Goal: Obtain resource: Obtain resource

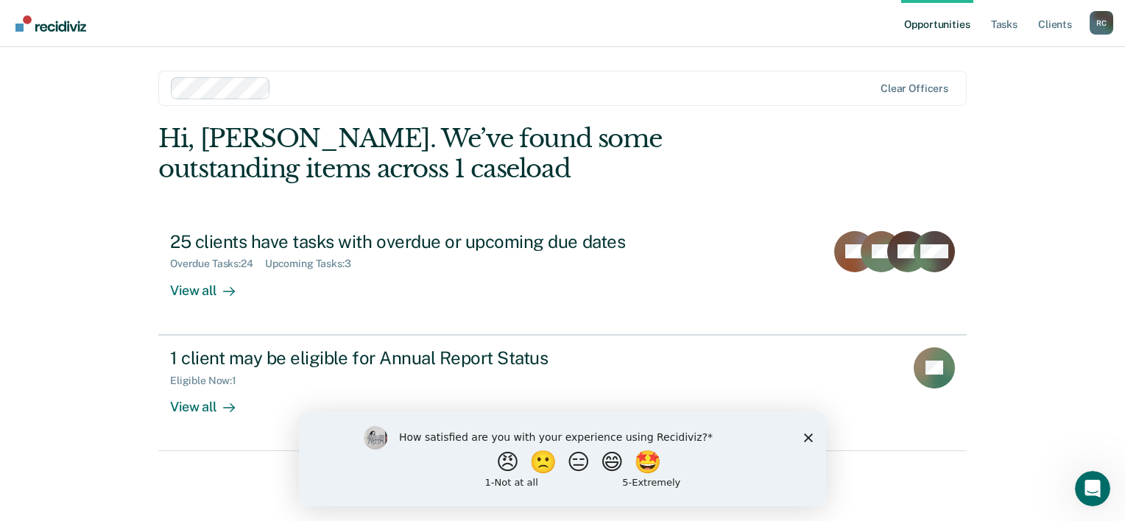
click at [807, 436] on polygon "Close survey" at bounding box center [808, 437] width 9 height 9
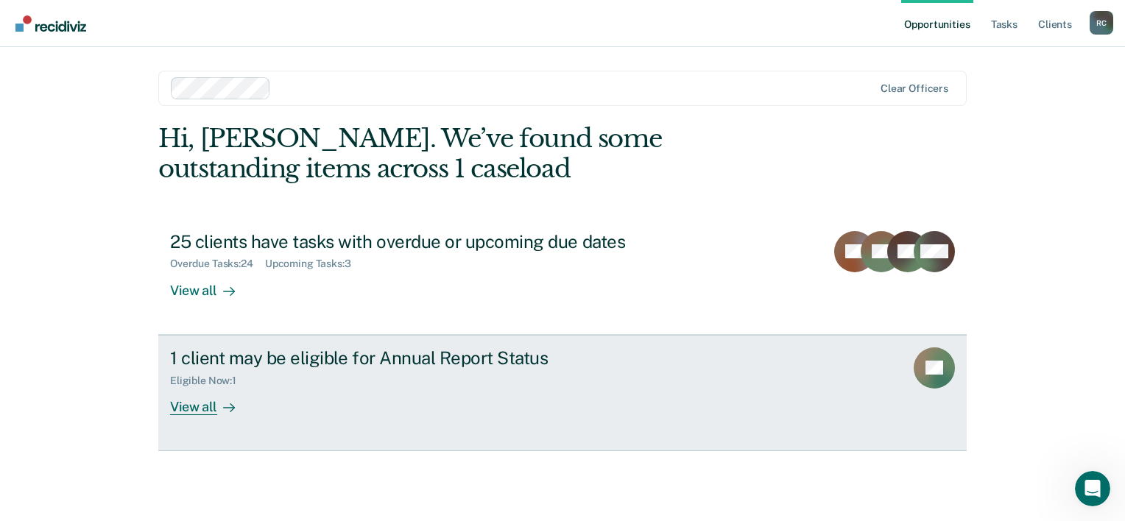
click at [367, 362] on div "1 client may be eligible for Annual Report Status" at bounding box center [428, 358] width 517 height 21
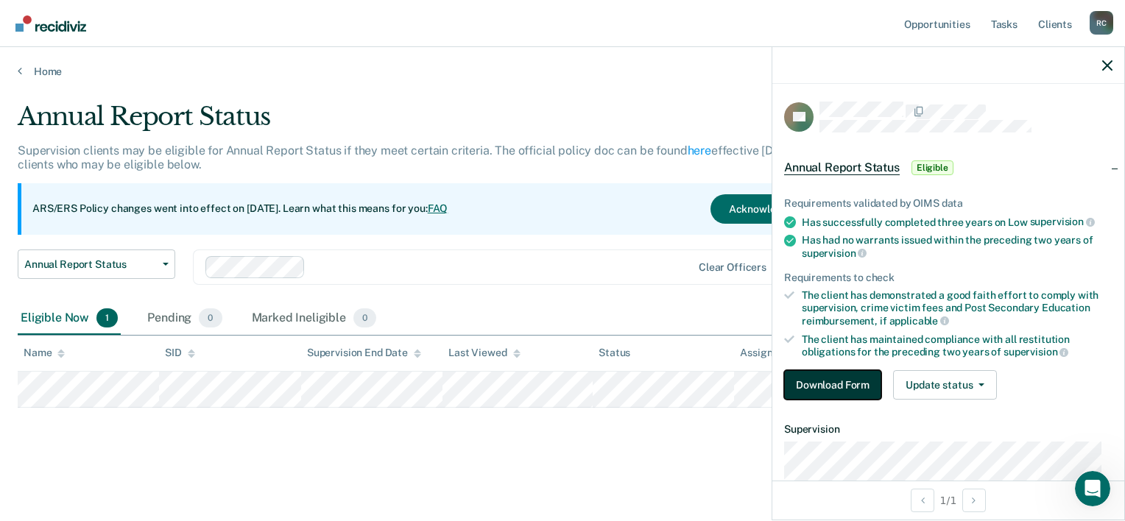
click at [825, 386] on button "Download Form" at bounding box center [832, 384] width 97 height 29
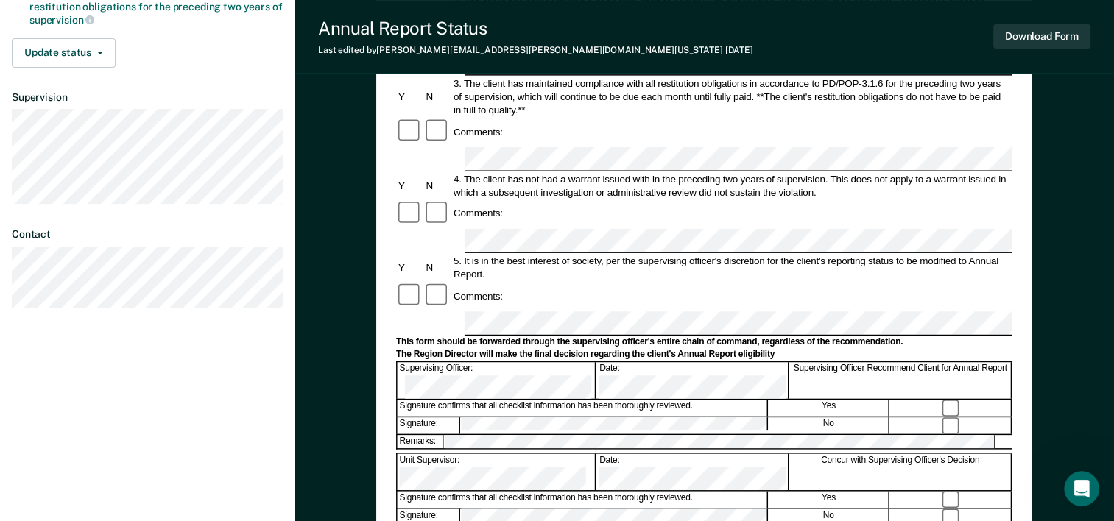
scroll to position [348, 0]
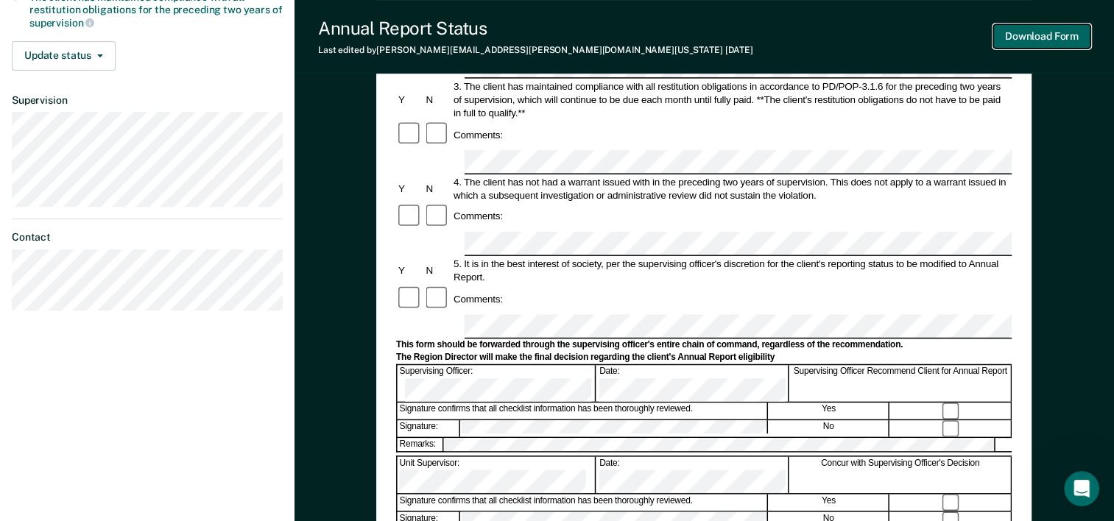
click at [1020, 38] on button "Download Form" at bounding box center [1042, 36] width 97 height 24
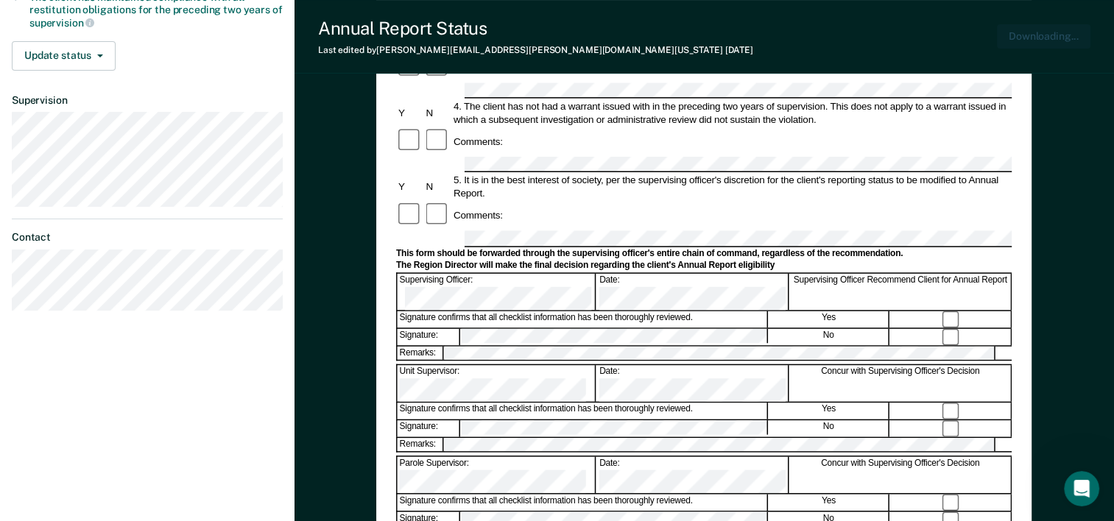
scroll to position [0, 0]
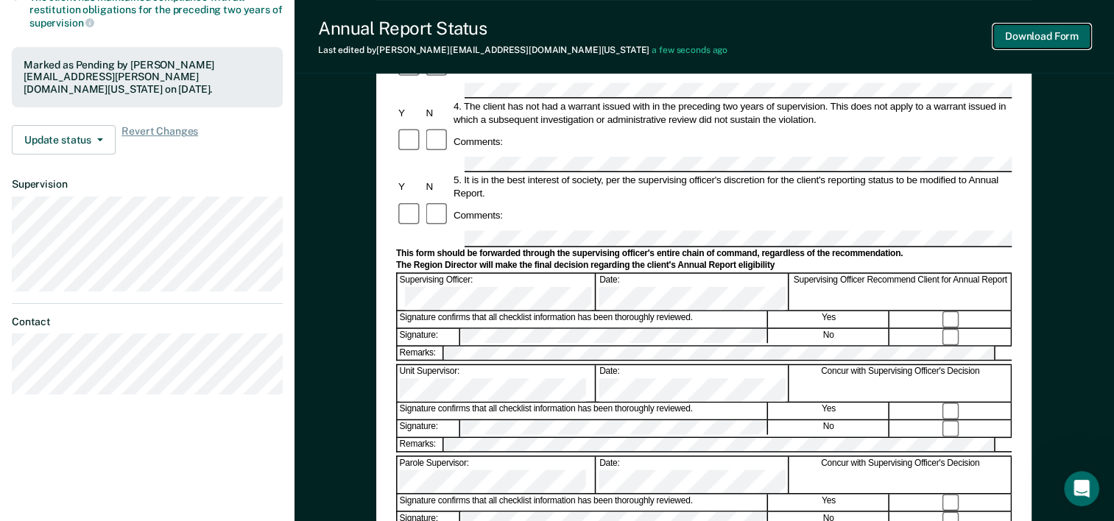
click at [1049, 32] on button "Download Form" at bounding box center [1042, 36] width 97 height 24
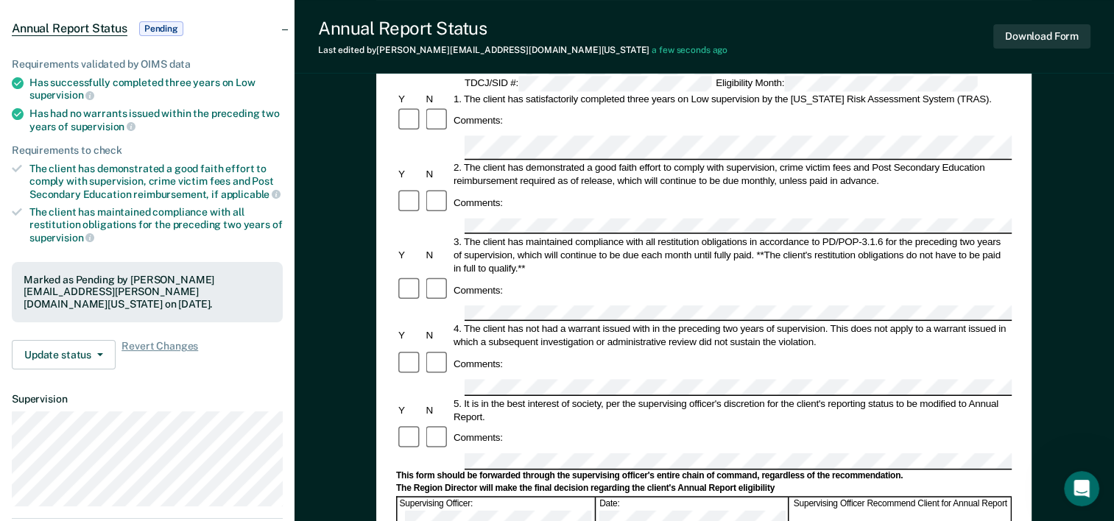
scroll to position [295, 0]
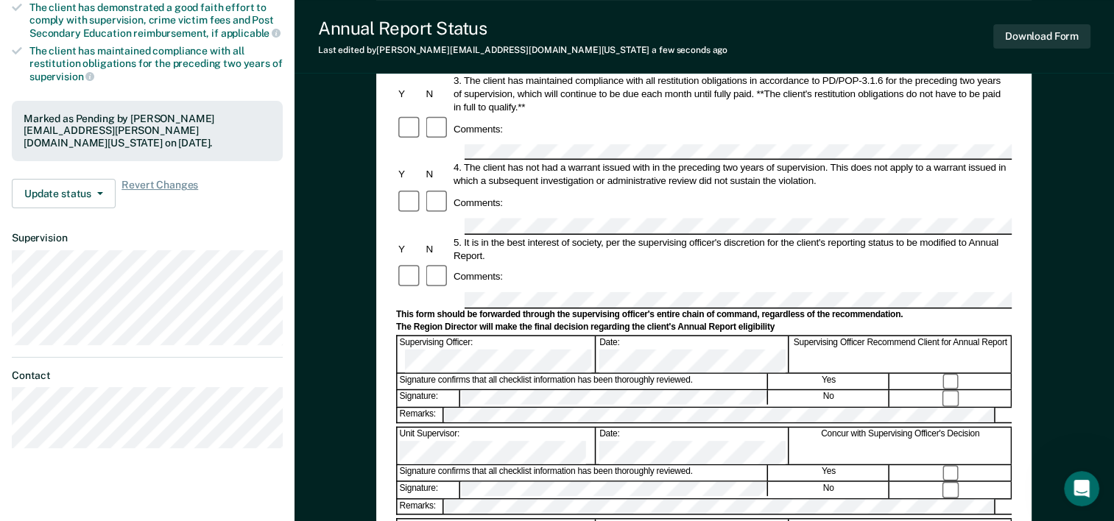
click at [337, 270] on div "Annual Reporting Checklist, Recommendation, and Determination Form Clients who …" at bounding box center [705, 297] width 820 height 1000
click at [73, 179] on button "Update status" at bounding box center [64, 193] width 104 height 29
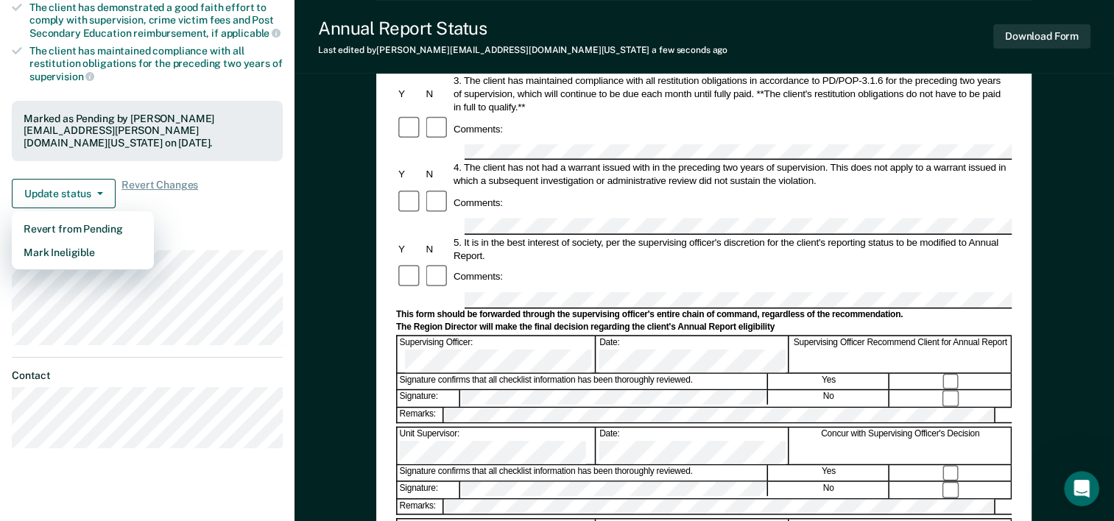
click at [373, 218] on div "Annual Reporting Checklist, Recommendation, and Determination Form Clients who …" at bounding box center [705, 297] width 820 height 1000
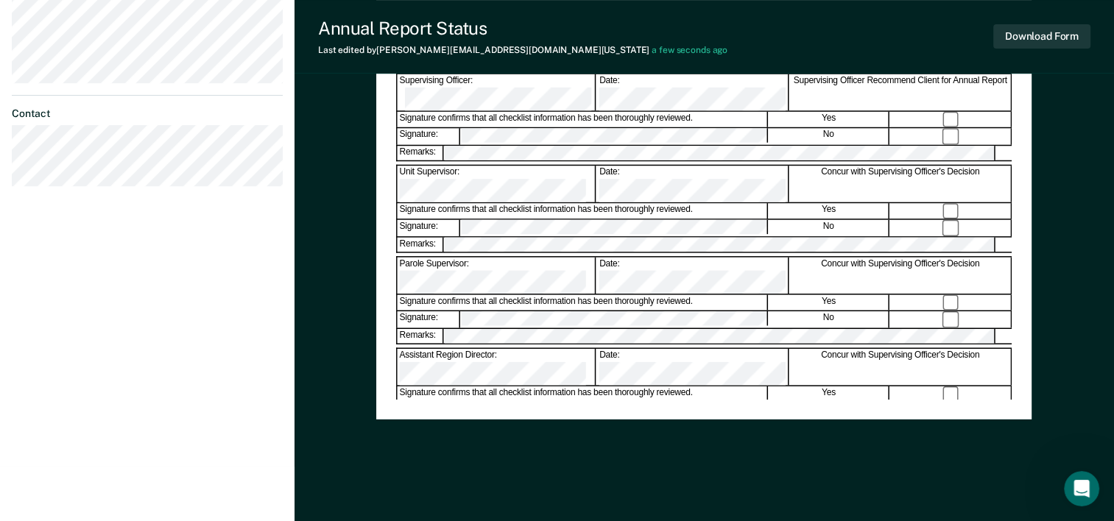
scroll to position [569, 0]
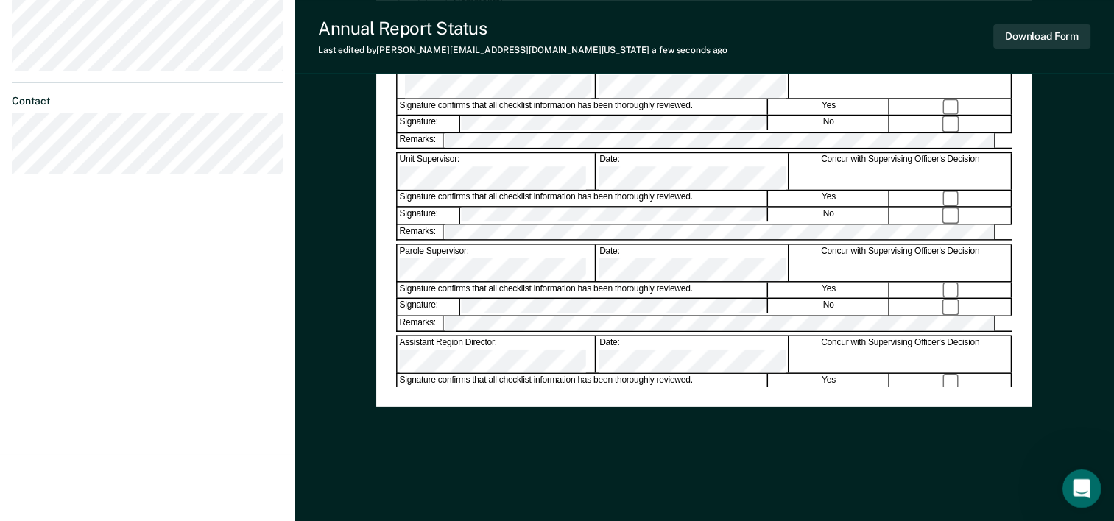
click at [1074, 482] on icon "Open Intercom Messenger" at bounding box center [1080, 487] width 24 height 24
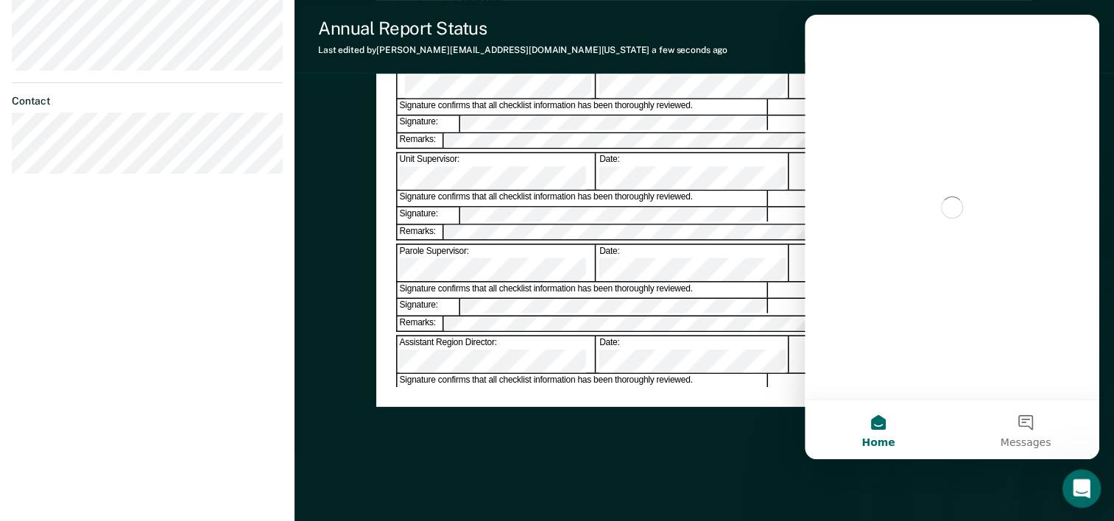
scroll to position [0, 0]
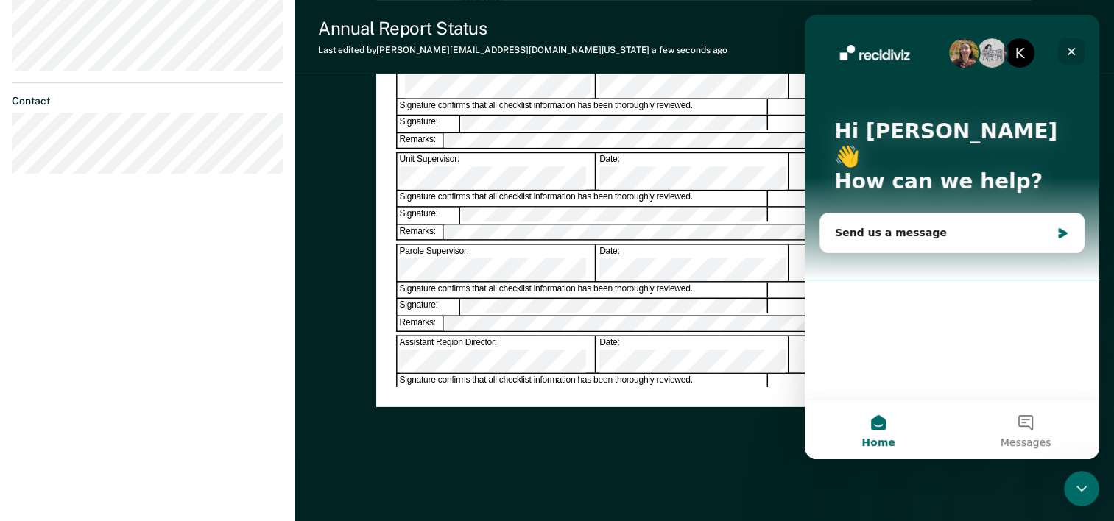
click at [1075, 52] on icon "Close" at bounding box center [1072, 52] width 12 height 12
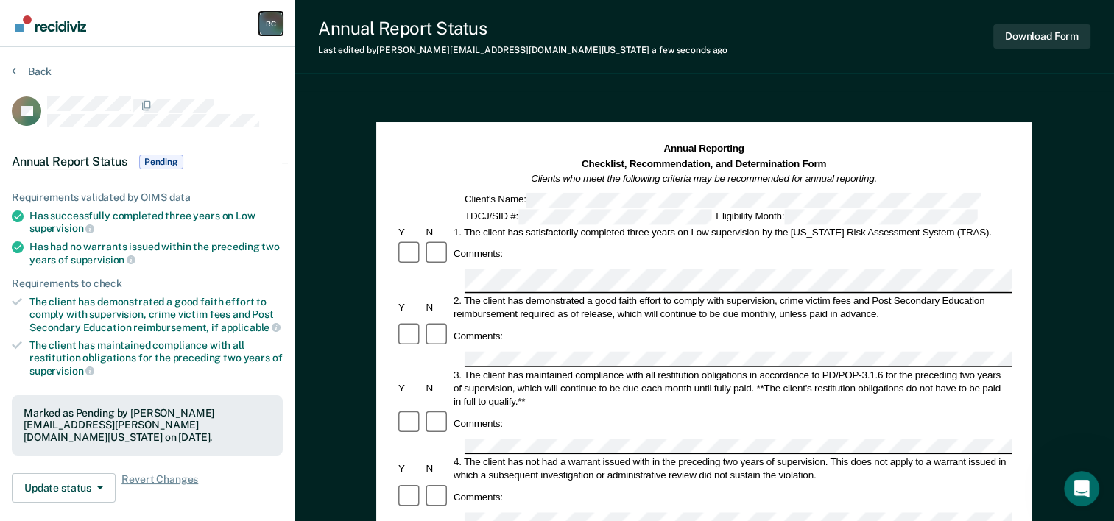
click at [268, 21] on div "R C" at bounding box center [271, 24] width 24 height 24
click at [85, 63] on section "Back RT Annual Report Status Pending Requirements validated by OIMS data Has su…" at bounding box center [147, 409] width 295 height 725
click at [72, 158] on span "Annual Report Status" at bounding box center [70, 162] width 116 height 15
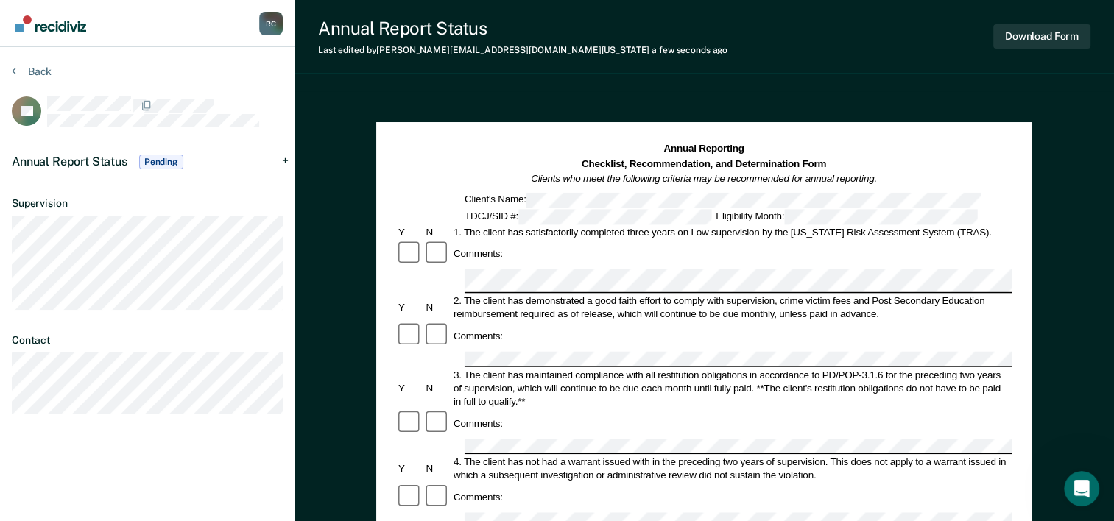
click at [72, 158] on span "Annual Report Status" at bounding box center [70, 162] width 116 height 14
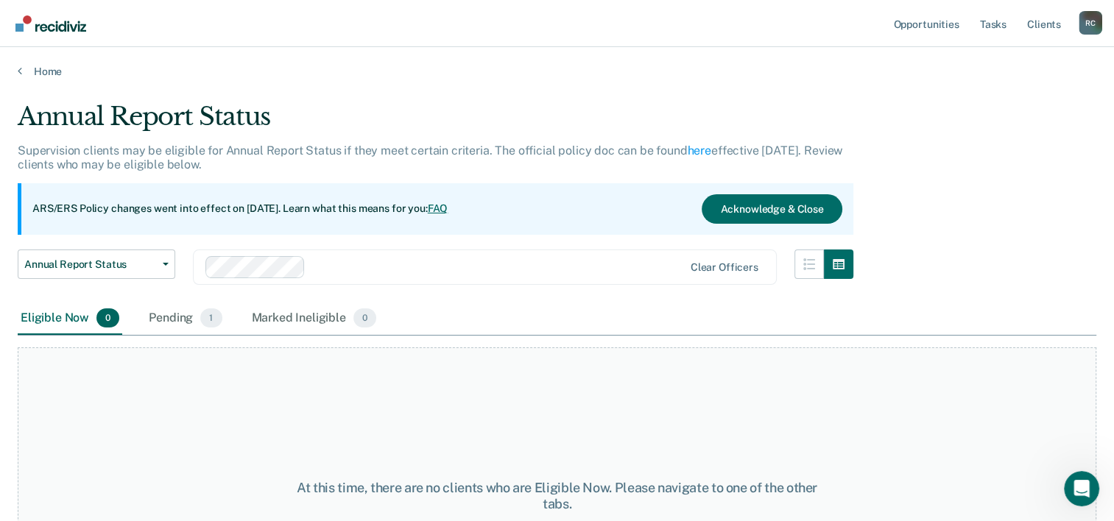
scroll to position [122, 0]
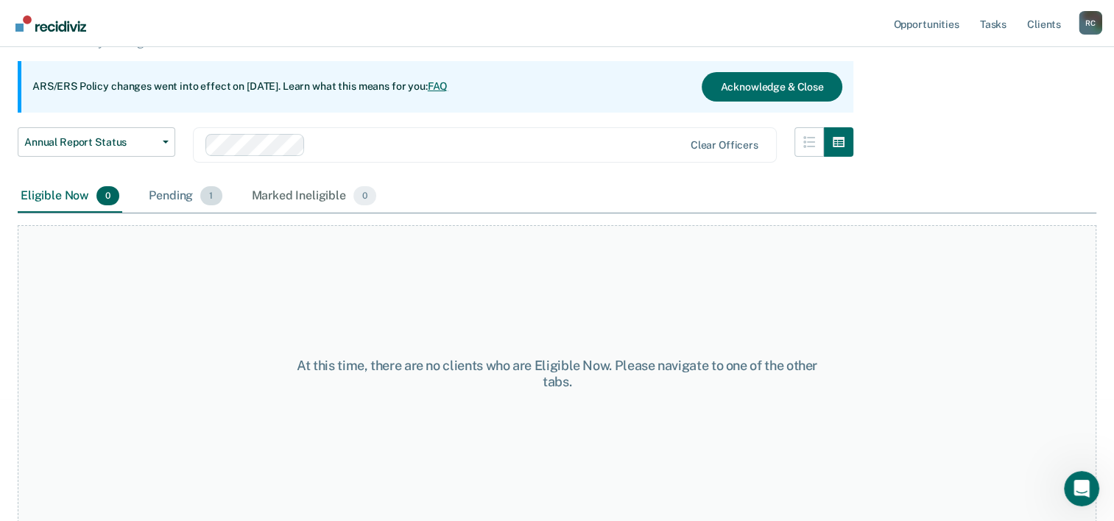
click at [174, 191] on div "Pending 1" at bounding box center [185, 196] width 79 height 32
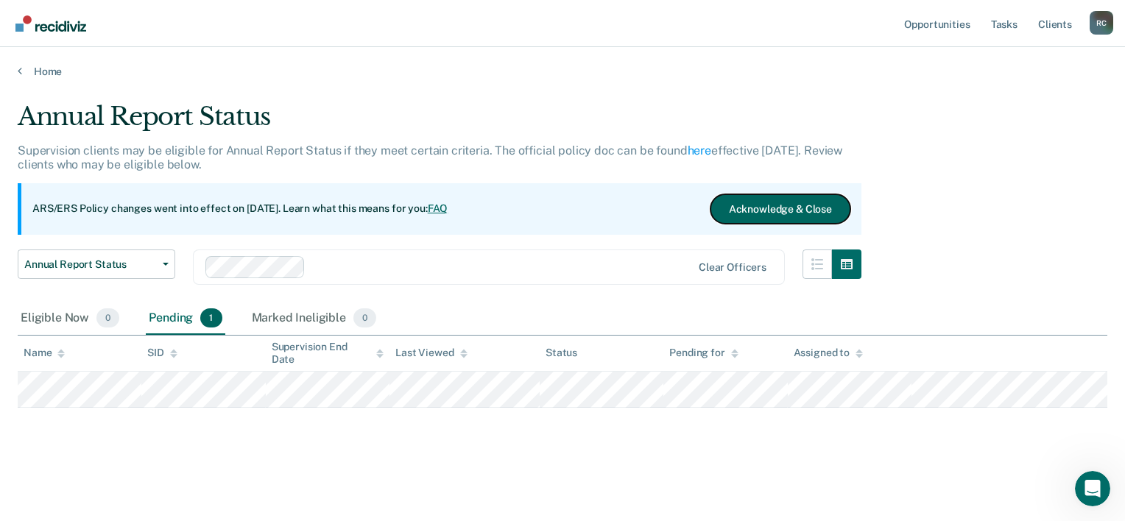
click at [785, 206] on button "Acknowledge & Close" at bounding box center [781, 208] width 140 height 29
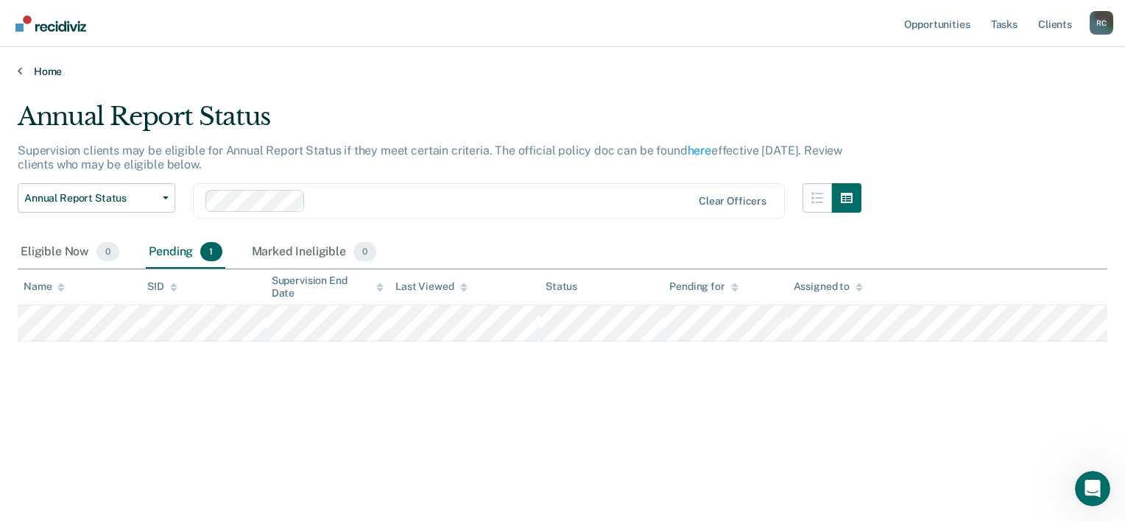
click at [27, 70] on link "Home" at bounding box center [563, 71] width 1090 height 13
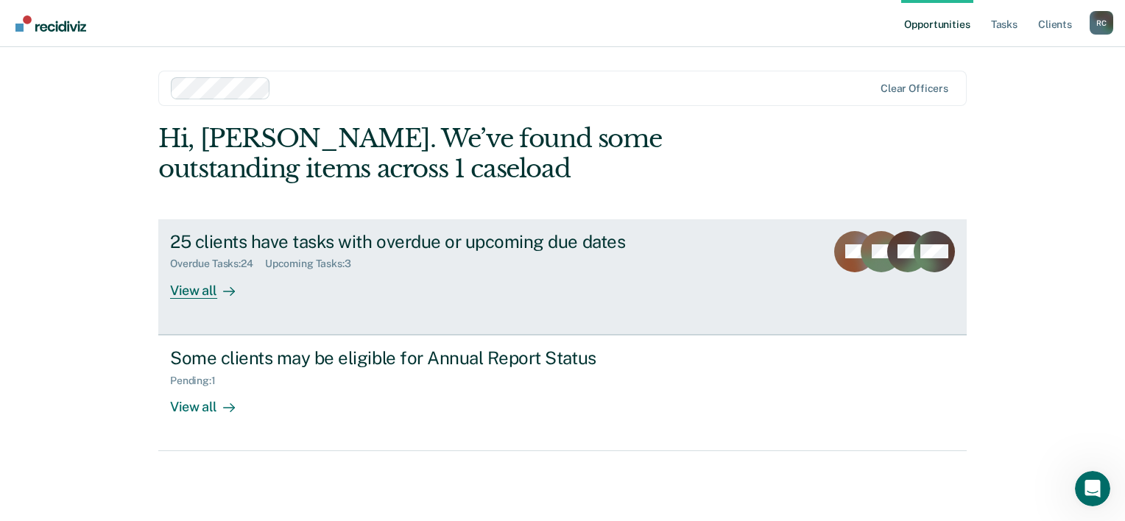
click at [200, 289] on div "View all" at bounding box center [211, 284] width 82 height 29
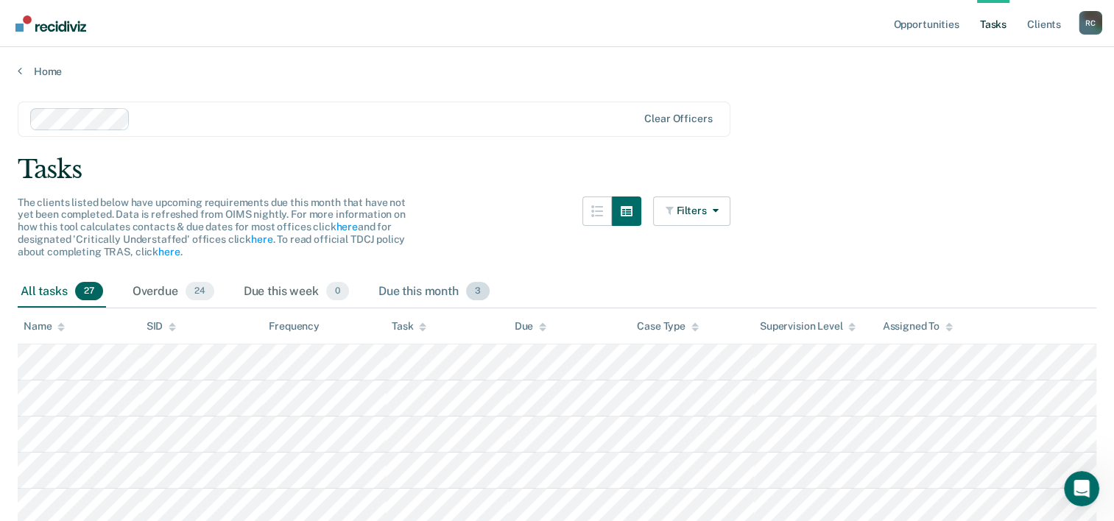
click at [421, 294] on div "Due this month 3" at bounding box center [434, 292] width 117 height 32
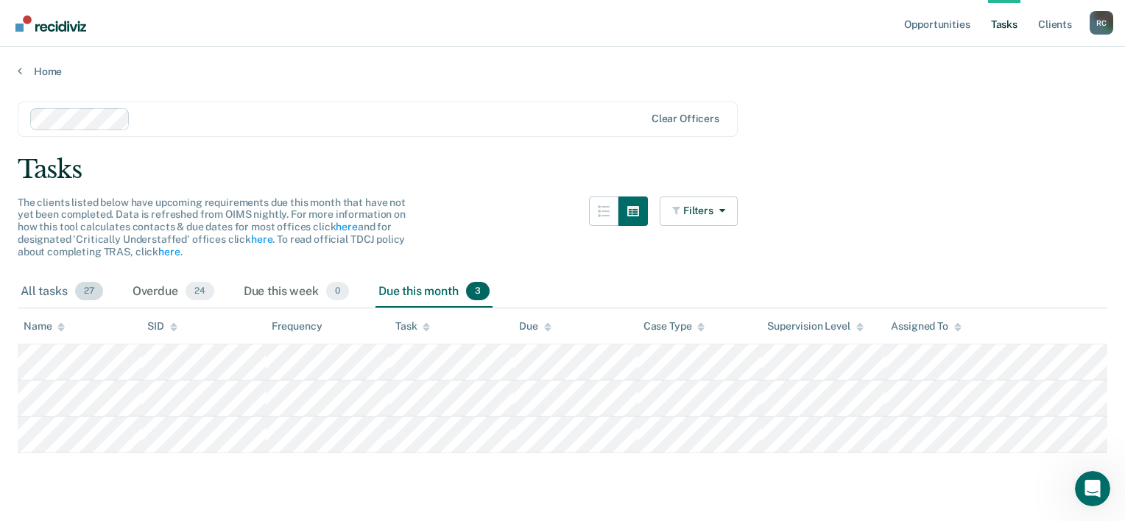
click at [64, 283] on div "All tasks 27" at bounding box center [62, 292] width 88 height 32
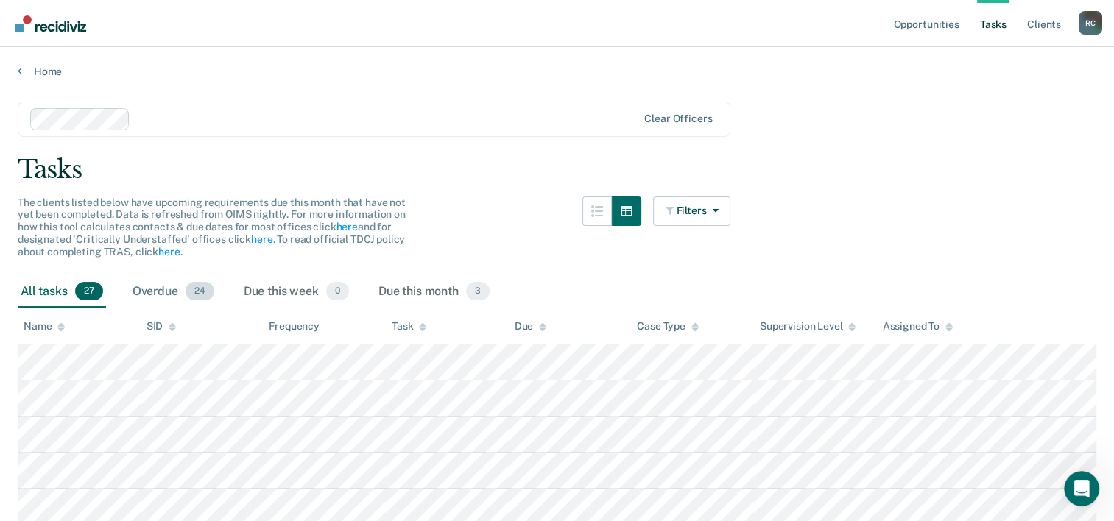
click at [163, 292] on div "Overdue 24" at bounding box center [174, 292] width 88 height 32
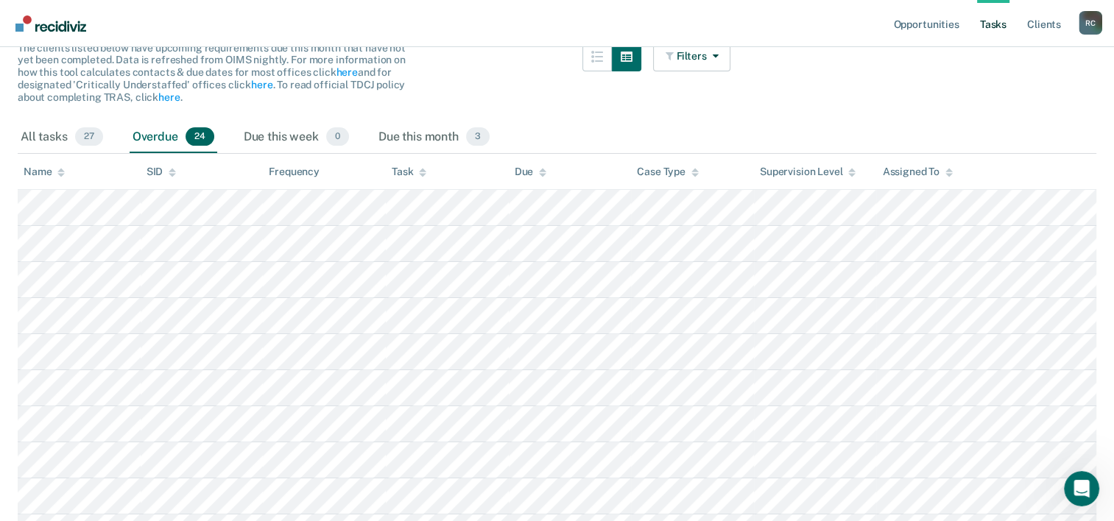
scroll to position [84, 0]
